Goal: Information Seeking & Learning: Understand process/instructions

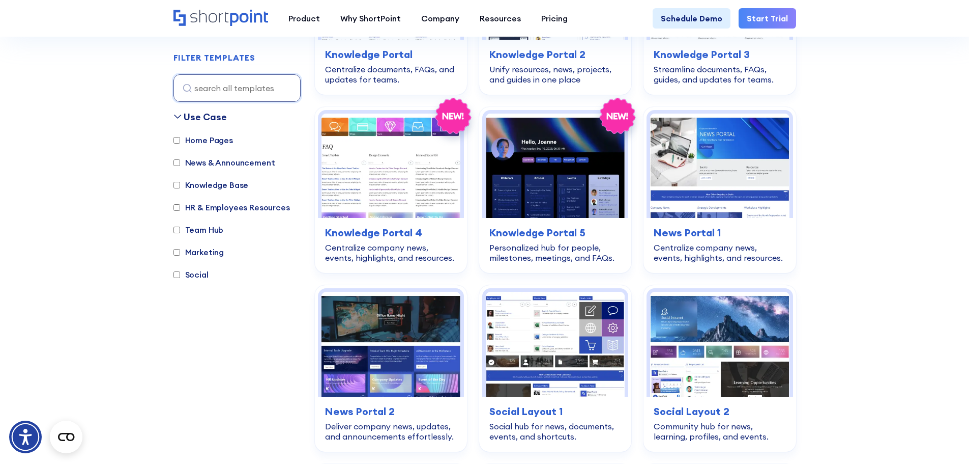
scroll to position [1160, 0]
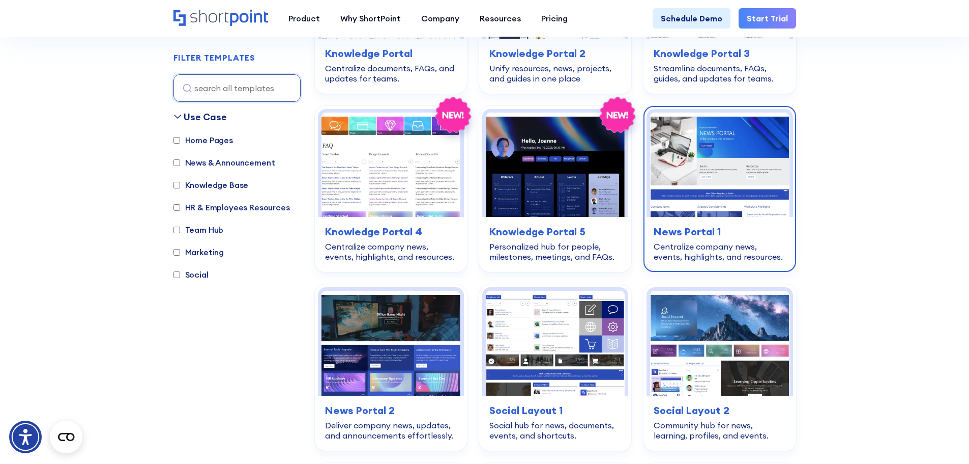
click at [710, 185] on img at bounding box center [719, 164] width 139 height 104
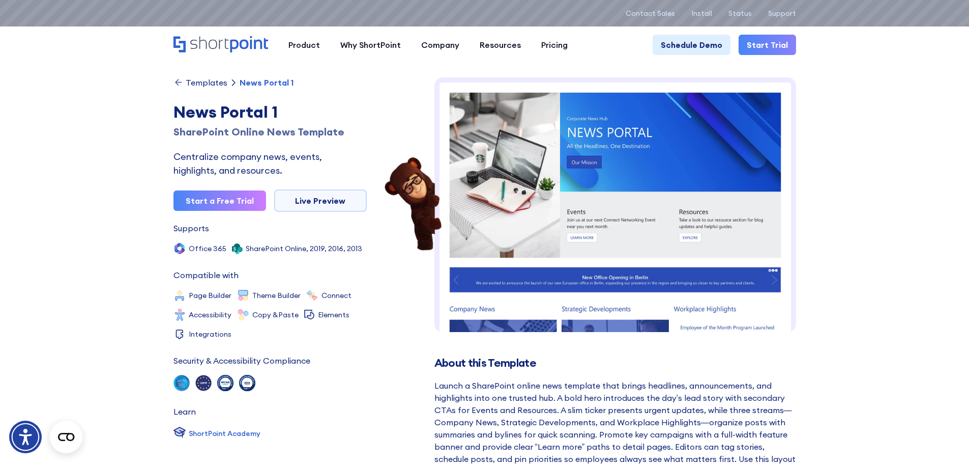
click at [558, 189] on img at bounding box center [616, 340] width 362 height 527
click at [581, 228] on img at bounding box center [616, 340] width 362 height 527
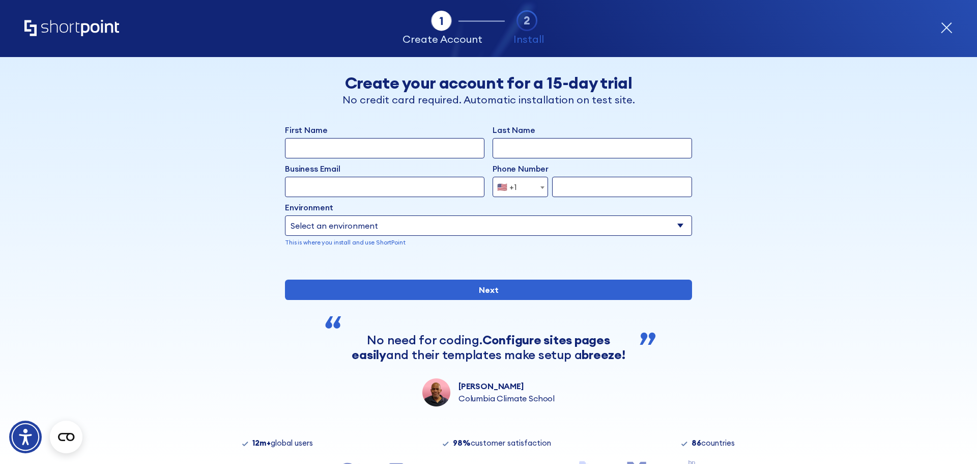
click at [375, 227] on select "Select an environment Microsoft 365 SharePoint Online SharePoint Subscription E…" at bounding box center [488, 225] width 407 height 20
click at [419, 232] on select "Select an environment Microsoft 365 SharePoint Online SharePoint Subscription E…" at bounding box center [488, 225] width 407 height 20
click at [404, 222] on select "Select an environment Microsoft 365 SharePoint Online SharePoint Subscription E…" at bounding box center [488, 225] width 407 height 20
select select "SharePoint SE"
click at [285, 215] on select "Select an environment Microsoft 365 SharePoint Online SharePoint Subscription E…" at bounding box center [488, 225] width 407 height 20
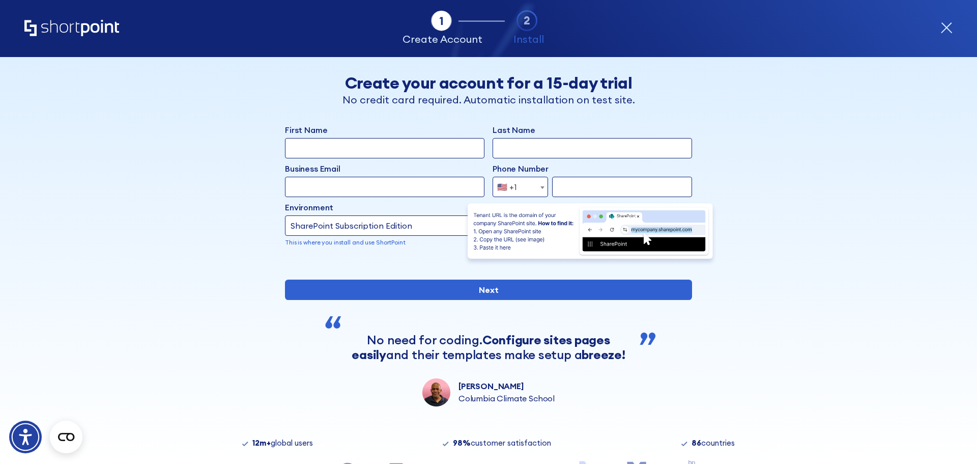
click at [683, 207] on img "form" at bounding box center [590, 233] width 254 height 65
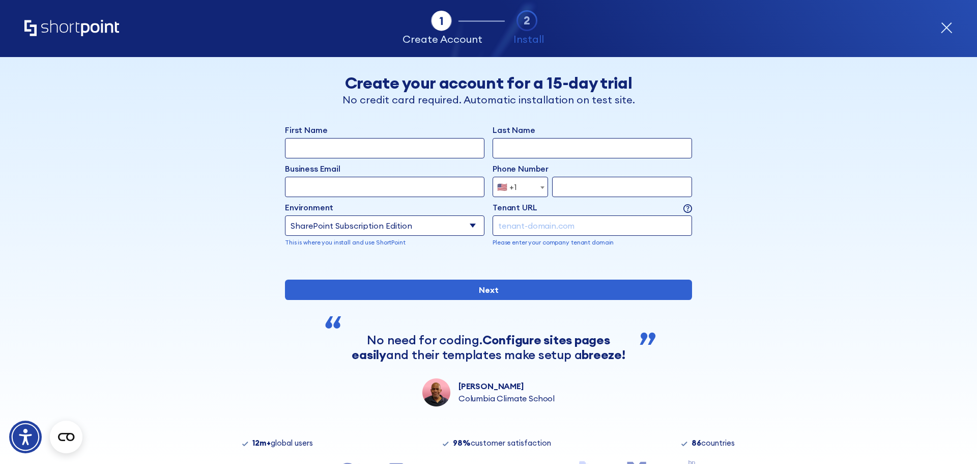
click at [764, 246] on div "Back Back Create your account for a 15-day trial No credit card required. Autom…" at bounding box center [488, 231] width 623 height 349
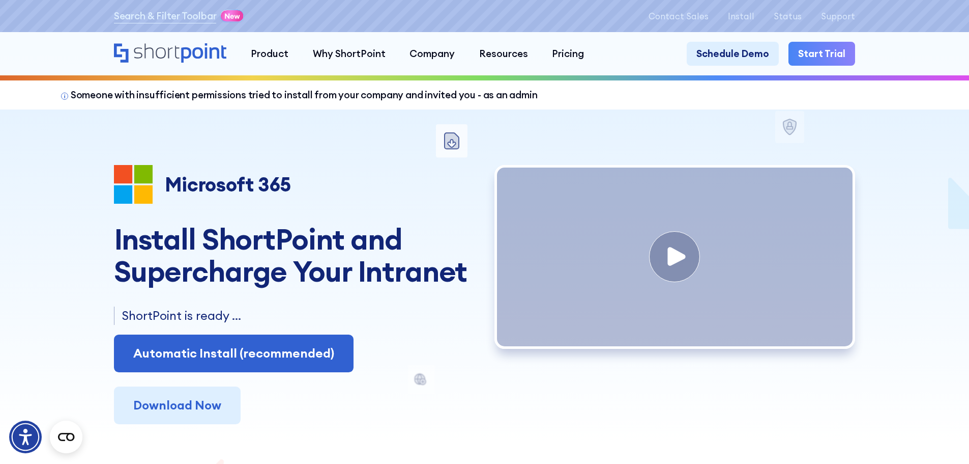
click at [206, 315] on p "ShortPoint is ready ..." at bounding box center [298, 315] width 353 height 18
click at [238, 322] on p "ShortPoint is ready ..." at bounding box center [298, 315] width 353 height 18
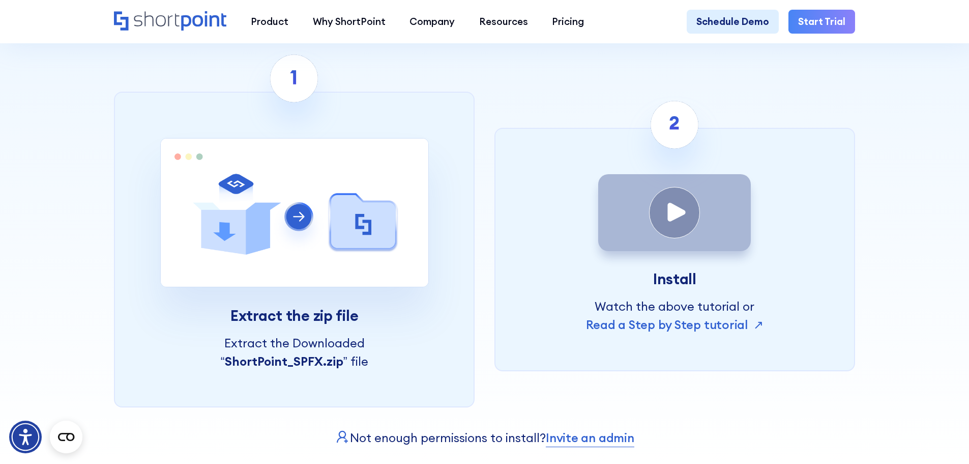
scroll to position [410, 0]
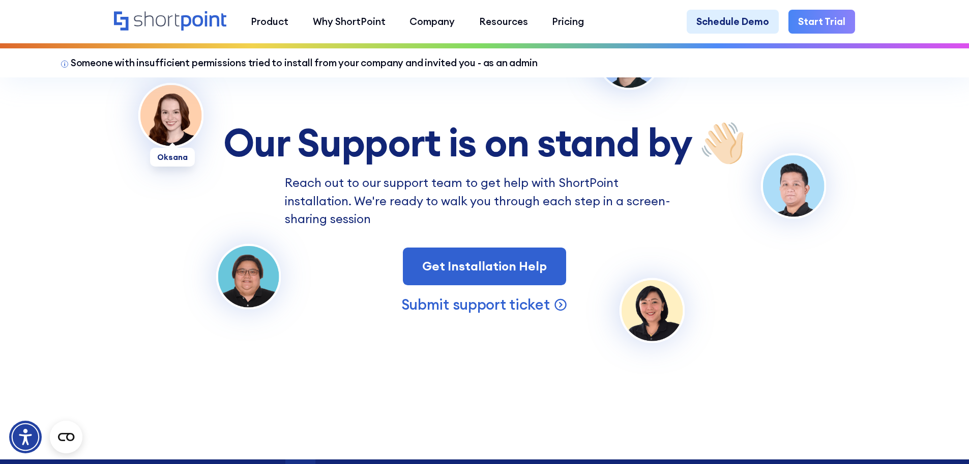
scroll to position [2486, 0]
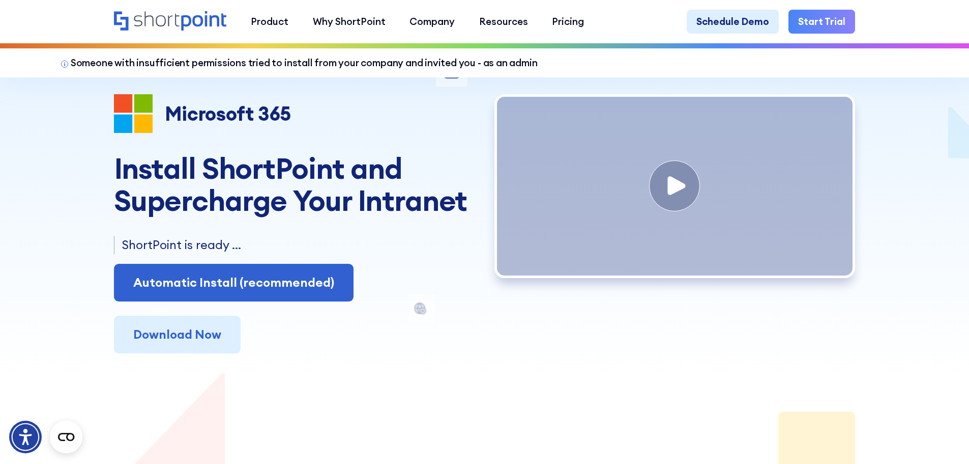
scroll to position [71, 0]
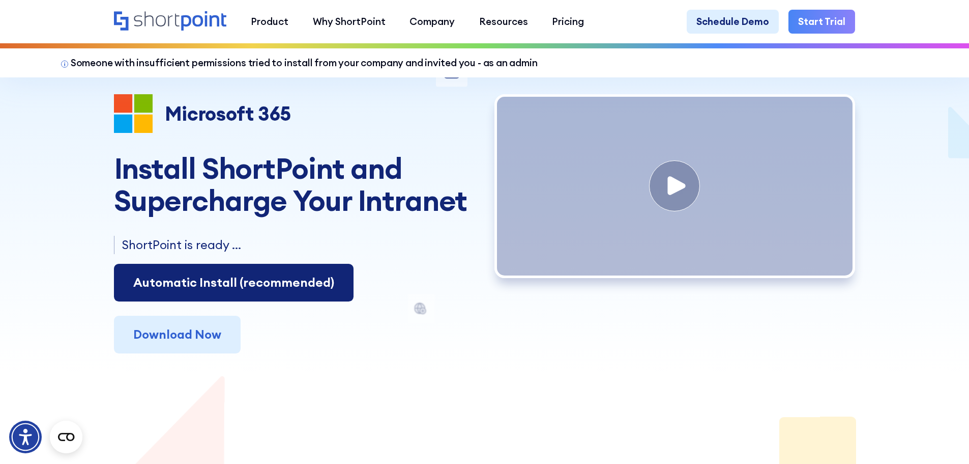
click at [262, 288] on link "Automatic Install (recommended)" at bounding box center [234, 283] width 240 height 38
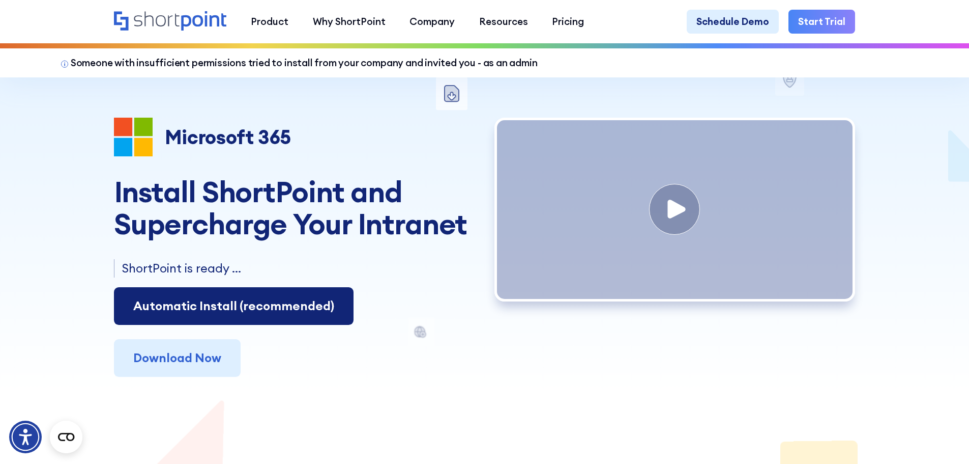
scroll to position [48, 0]
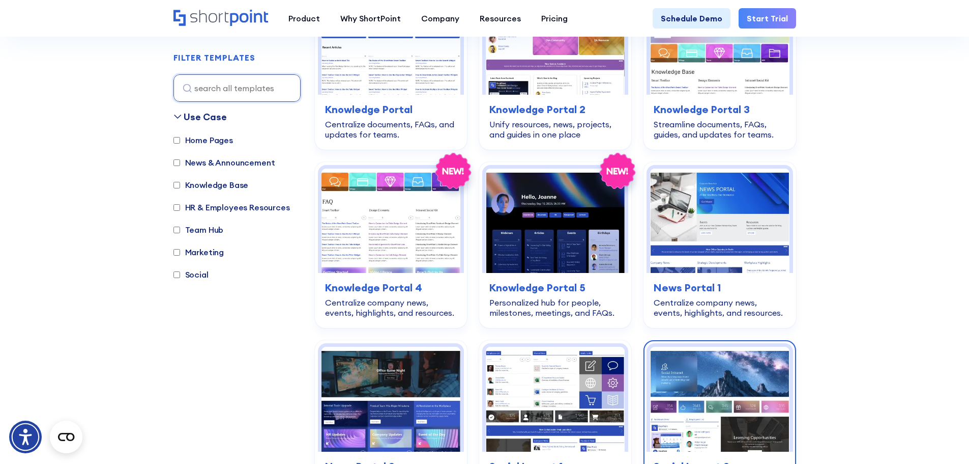
scroll to position [1104, 0]
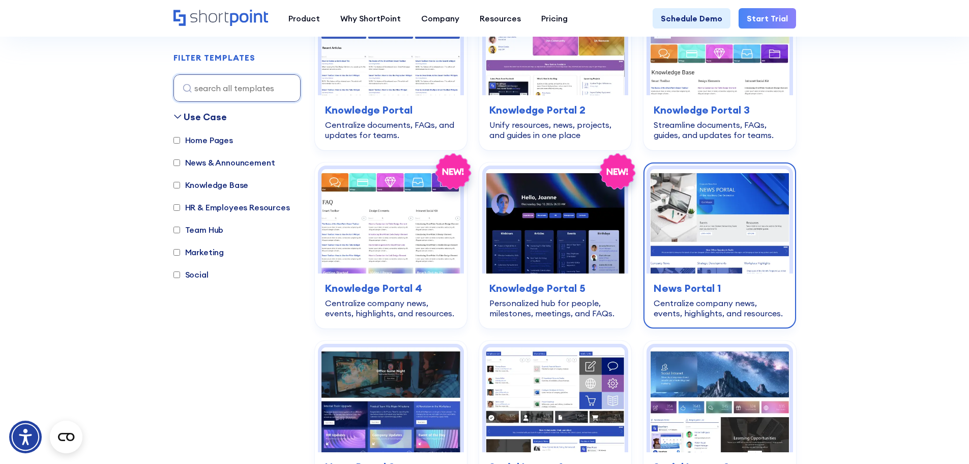
click at [710, 203] on img at bounding box center [719, 221] width 139 height 104
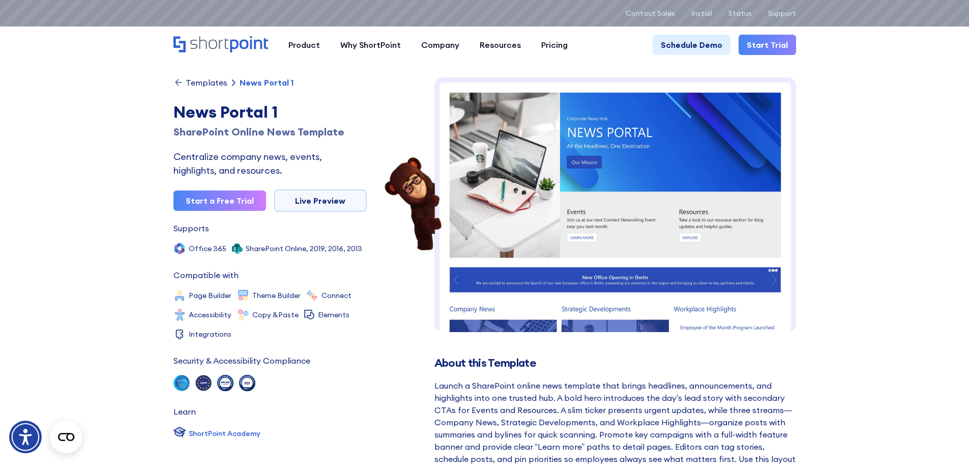
scroll to position [216, 0]
